Goal: Navigation & Orientation: Go to known website

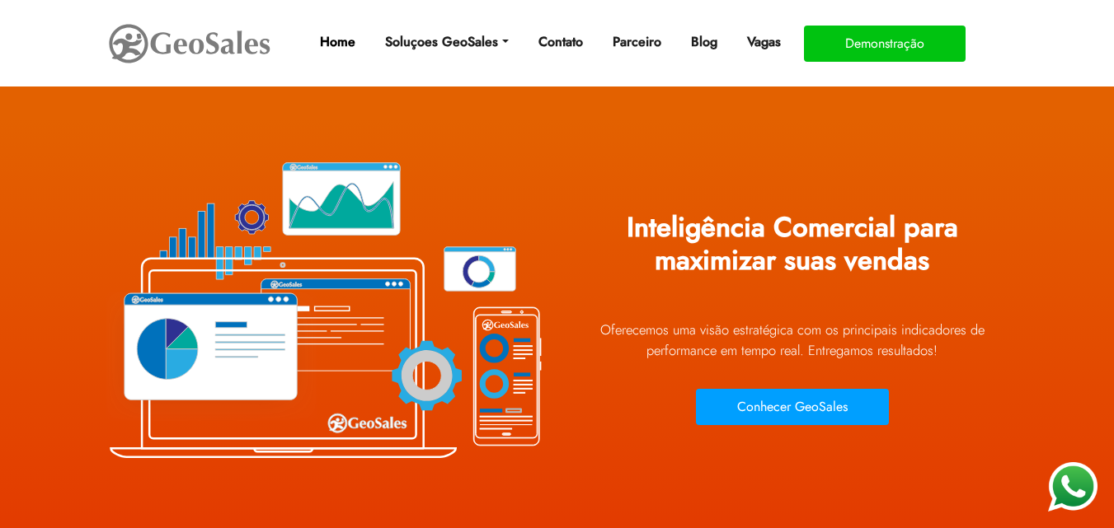
click at [335, 41] on link "Home" at bounding box center [337, 42] width 49 height 33
click at [186, 55] on img at bounding box center [189, 44] width 165 height 46
